Goal: Transaction & Acquisition: Purchase product/service

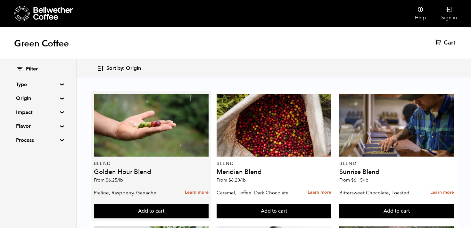
scroll to position [286, 0]
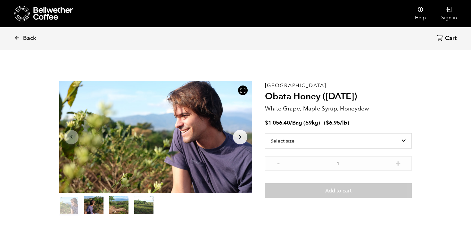
scroll to position [279, 342]
click at [331, 137] on select "Select size Bag (69kg) (152 lbs)" at bounding box center [338, 140] width 147 height 15
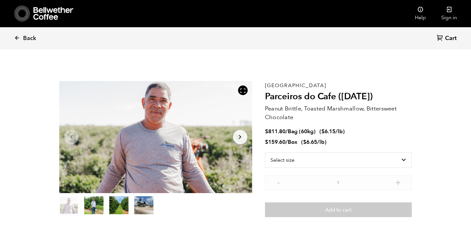
scroll to position [279, 342]
click at [303, 159] on select "Select size Bag (60kg) (132 lbs) Box (24 lbs)" at bounding box center [338, 160] width 147 height 15
